Goal: Information Seeking & Learning: Learn about a topic

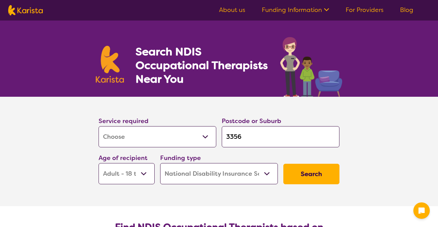
select select "[MEDICAL_DATA]"
select select "AD"
select select "NDIS"
select select "[MEDICAL_DATA]"
select select "AD"
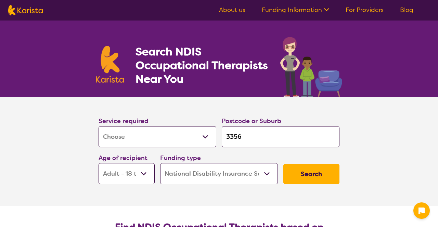
select select "NDIS"
click at [145, 172] on select "Early Childhood - 0 to 9 Child - 10 to 11 Adolescent - 12 to 17 Adult - 18 to 6…" at bounding box center [126, 173] width 56 height 21
click at [98, 163] on select "Early Childhood - 0 to 9 Child - 10 to 11 Adolescent - 12 to 17 Adult - 18 to 6…" at bounding box center [126, 173] width 56 height 21
click at [306, 171] on button "Search" at bounding box center [311, 174] width 56 height 21
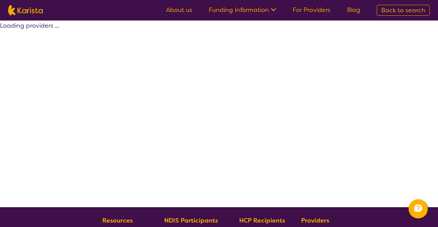
select select "by_score"
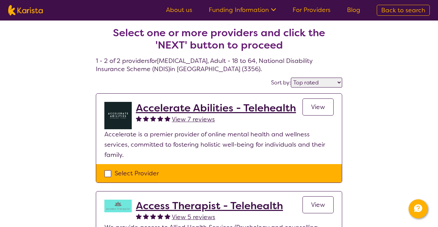
scroll to position [2, 0]
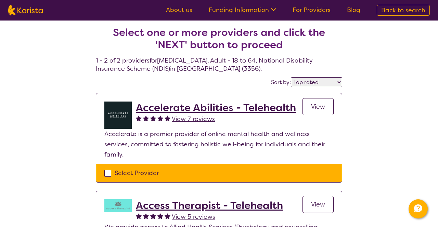
click at [317, 107] on span "View" at bounding box center [318, 107] width 14 height 8
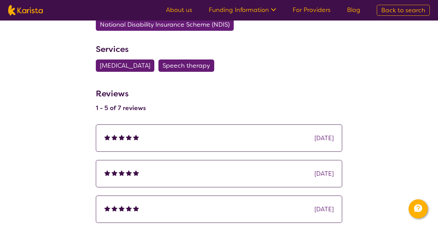
scroll to position [531, 0]
